Goal: Transaction & Acquisition: Purchase product/service

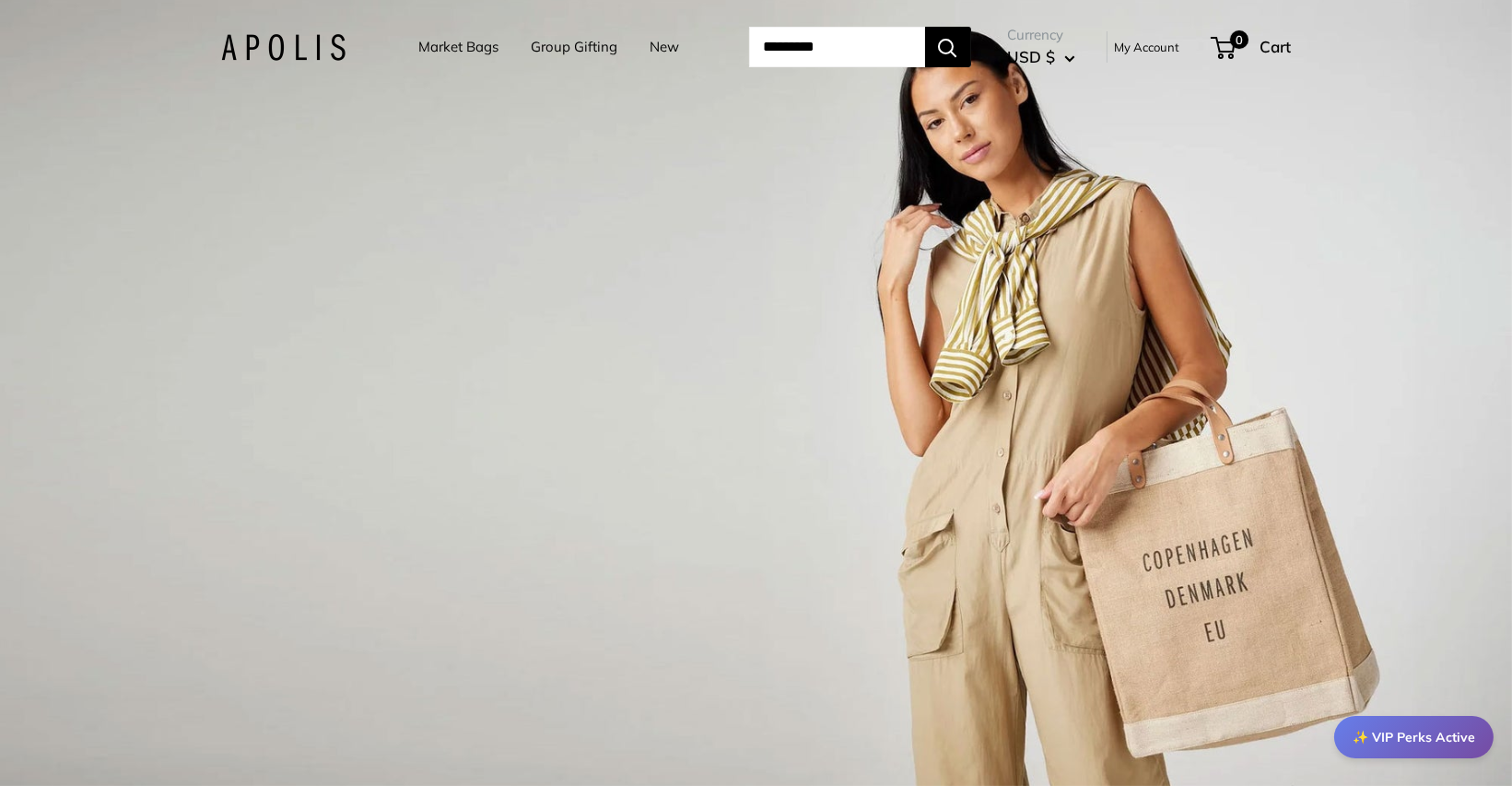
click at [774, 38] on input "Search..." at bounding box center [837, 47] width 176 height 41
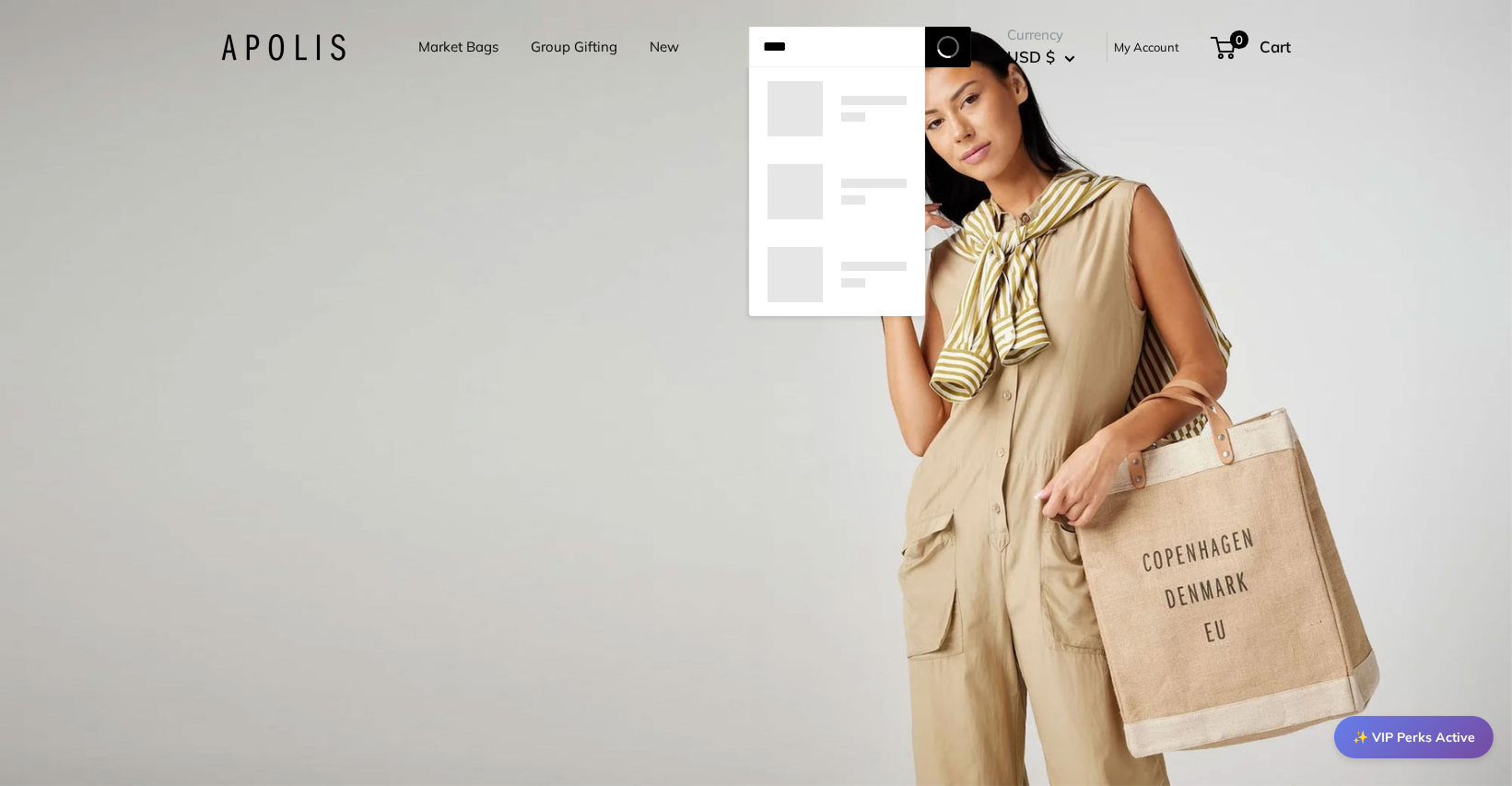
type input "****"
click at [925, 27] on button "Search" at bounding box center [948, 47] width 46 height 41
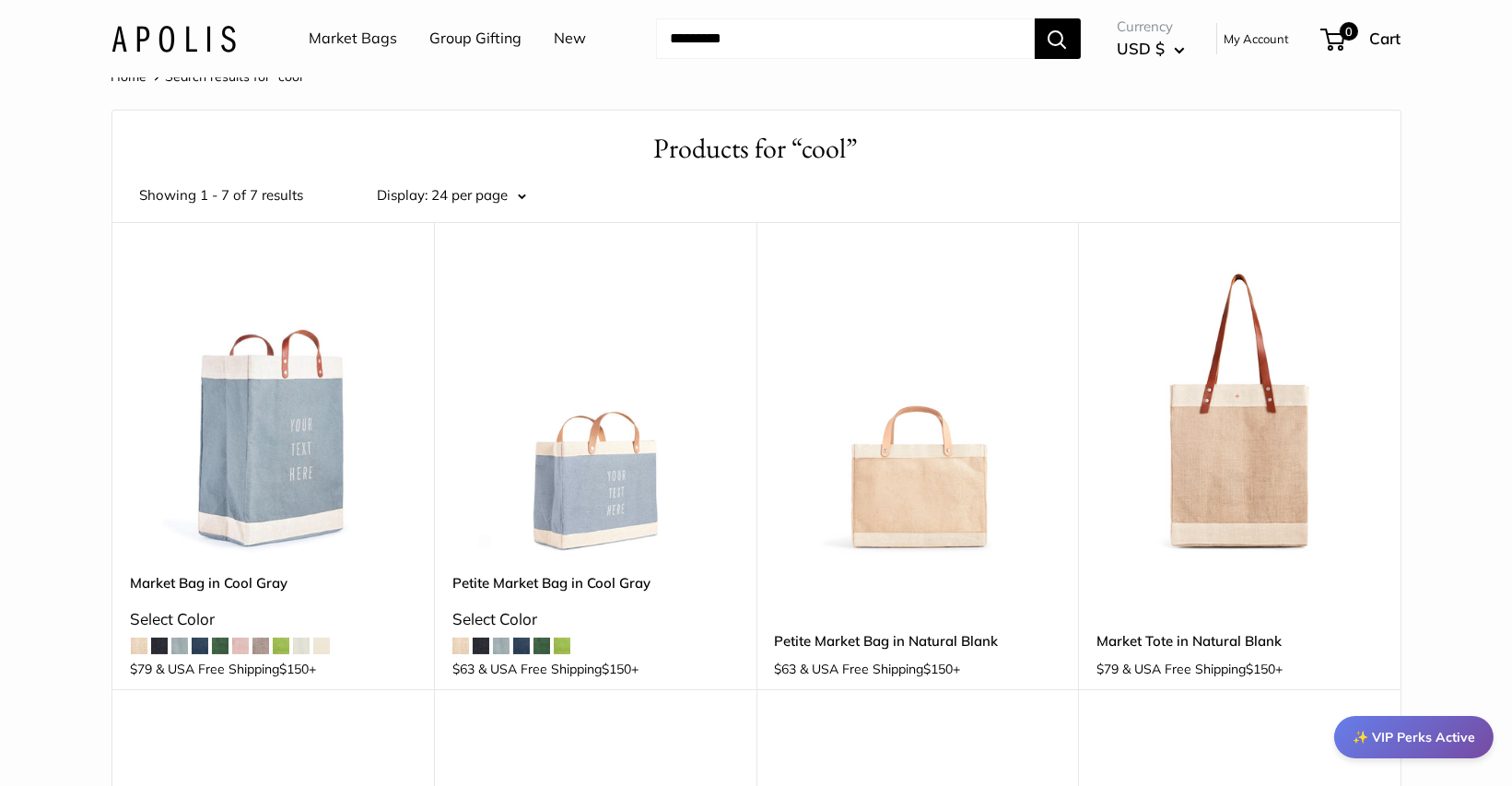
scroll to position [39, 0]
click at [0, 0] on img at bounding box center [0, 0] width 0 height 0
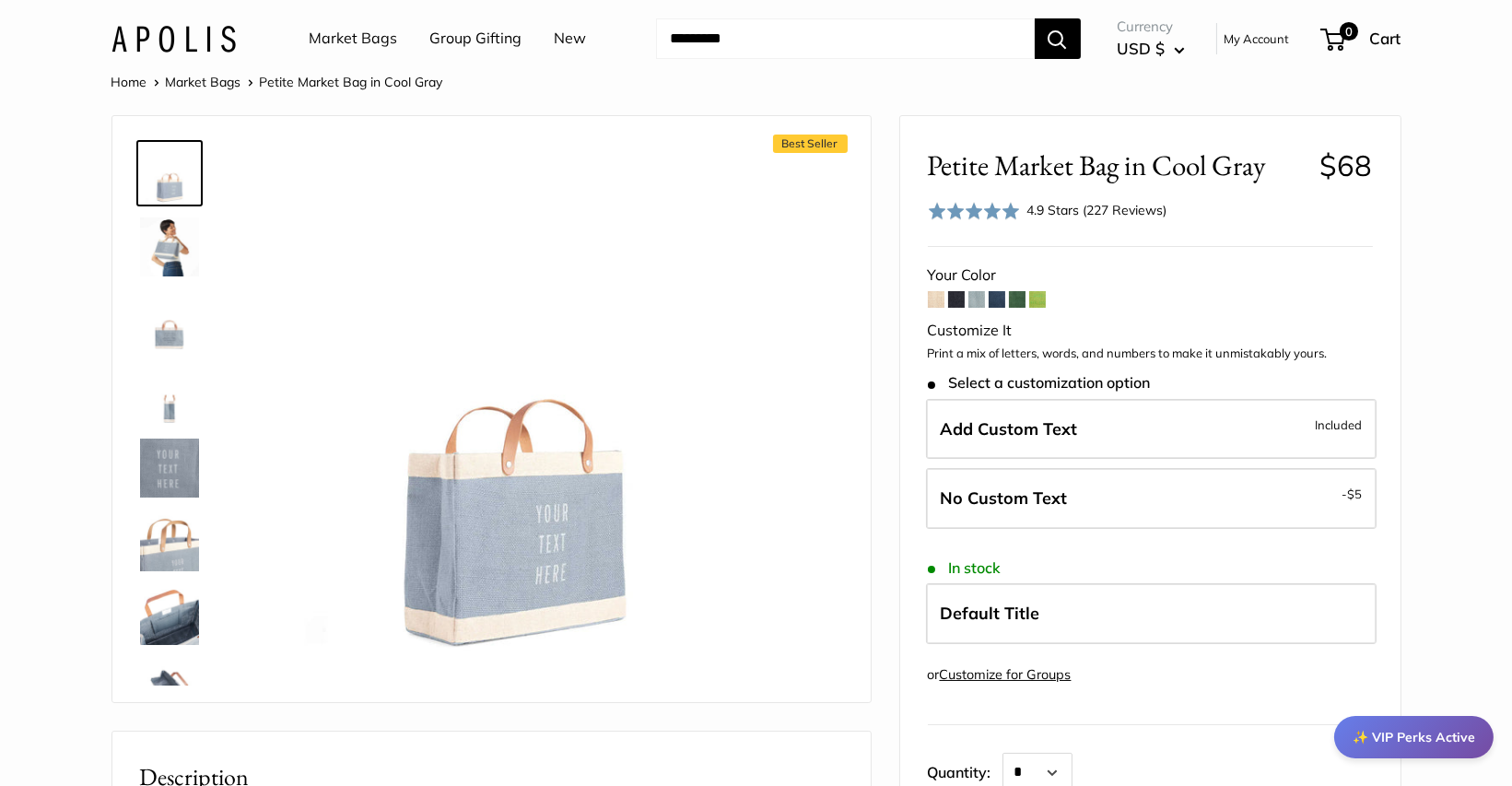
scroll to position [28, 0]
